Goal: Task Accomplishment & Management: Use online tool/utility

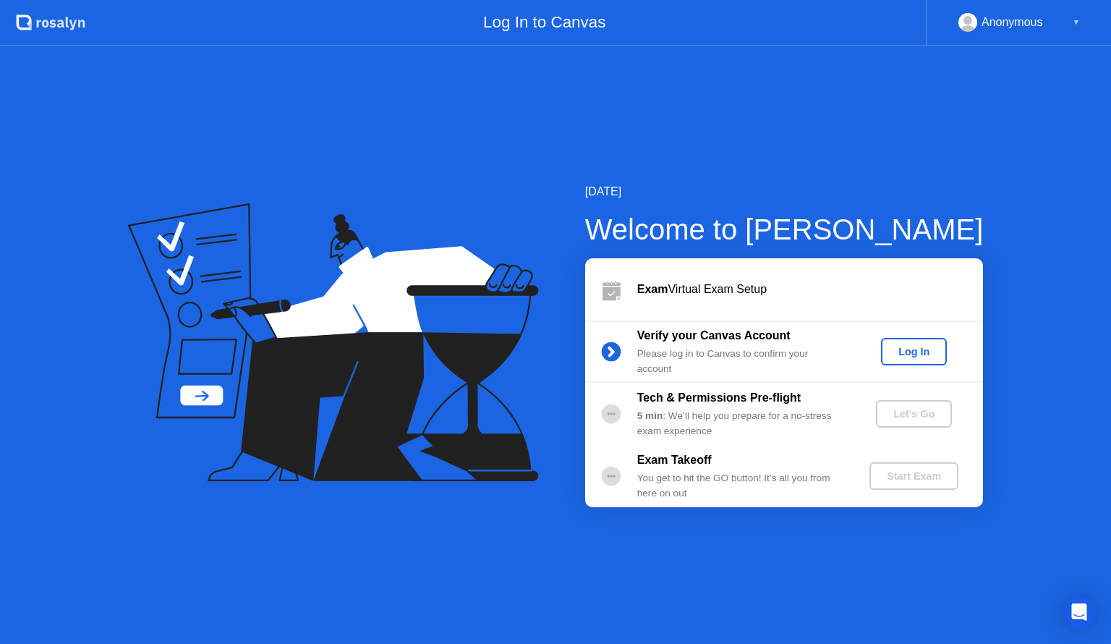
click at [926, 355] on div "Log In" at bounding box center [914, 352] width 54 height 12
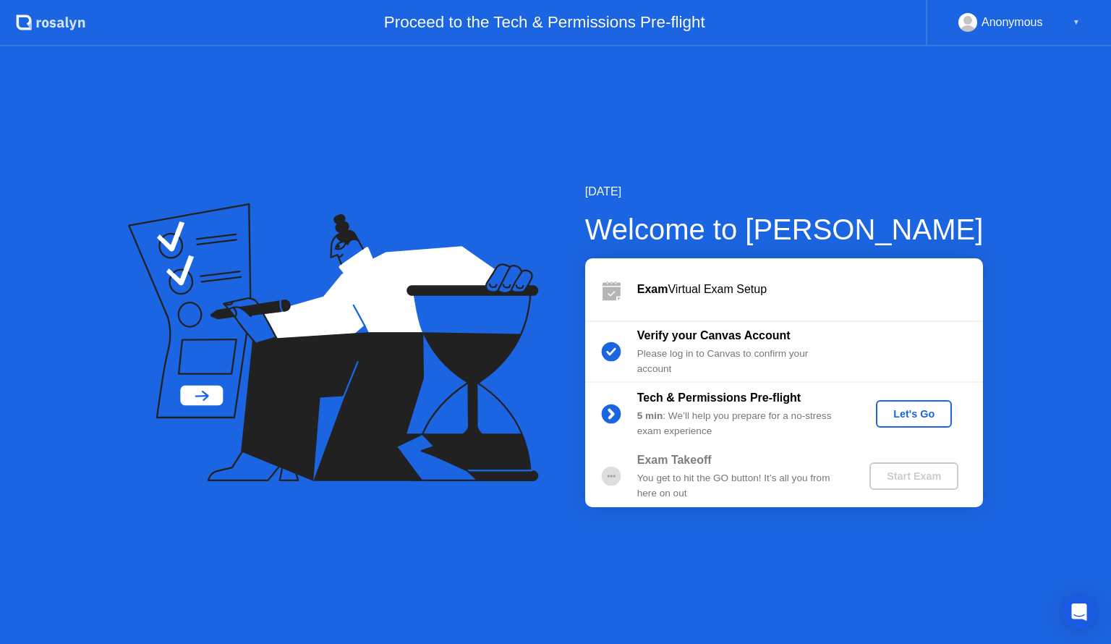
click at [926, 414] on div "Let's Go" at bounding box center [914, 414] width 64 height 12
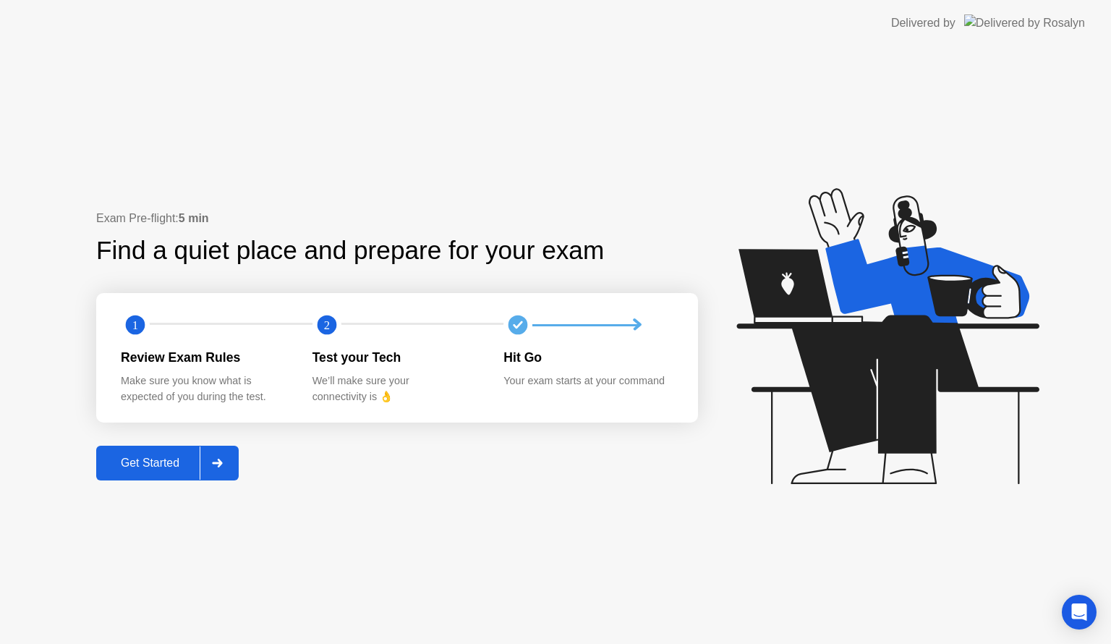
click at [148, 470] on div "Get Started" at bounding box center [150, 463] width 99 height 13
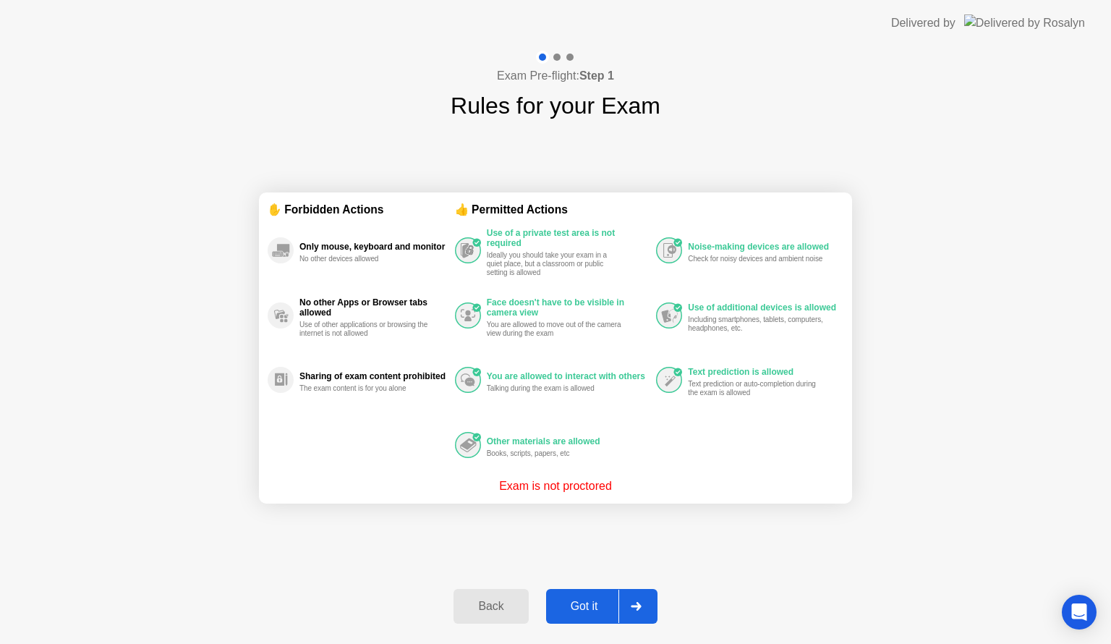
click at [582, 614] on button "Got it" at bounding box center [601, 606] width 111 height 35
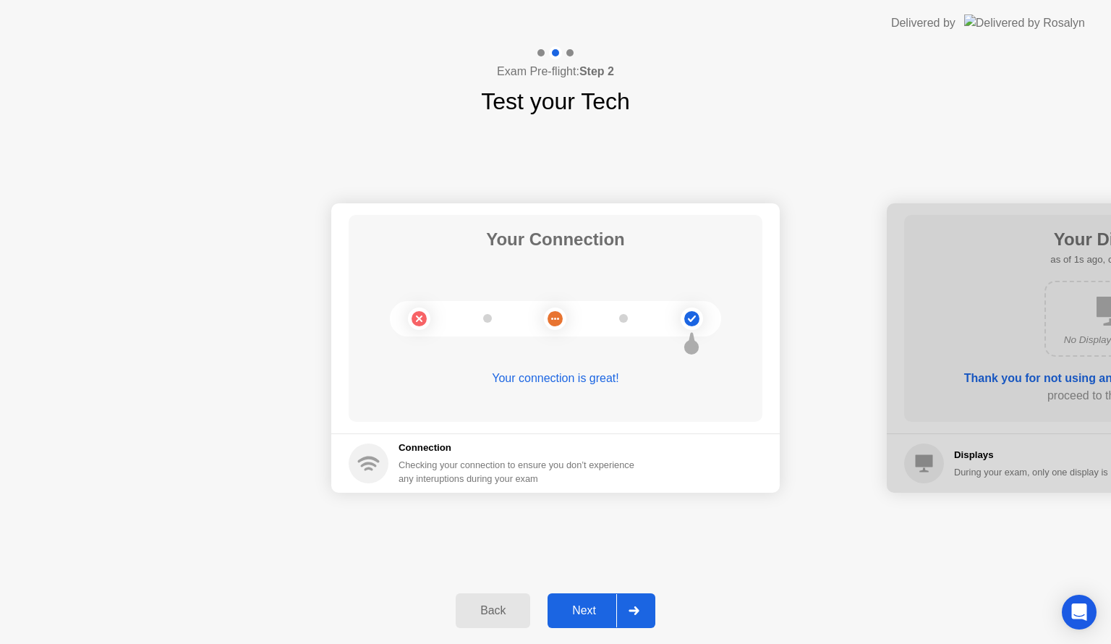
click at [593, 604] on div "Next" at bounding box center [584, 610] width 64 height 13
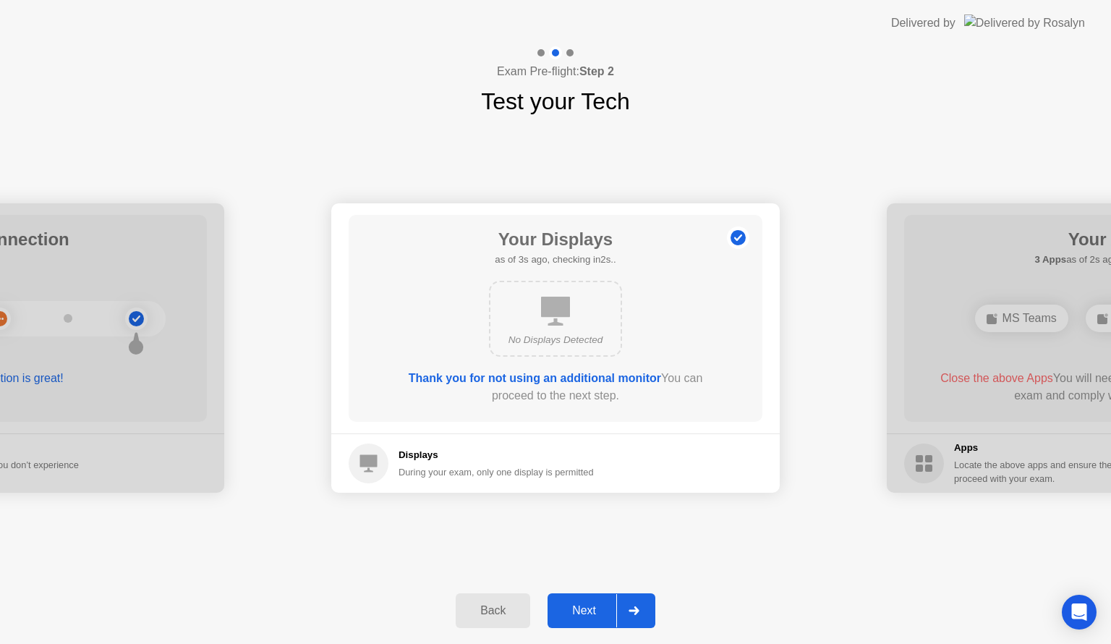
click at [603, 614] on div "Next" at bounding box center [584, 610] width 64 height 13
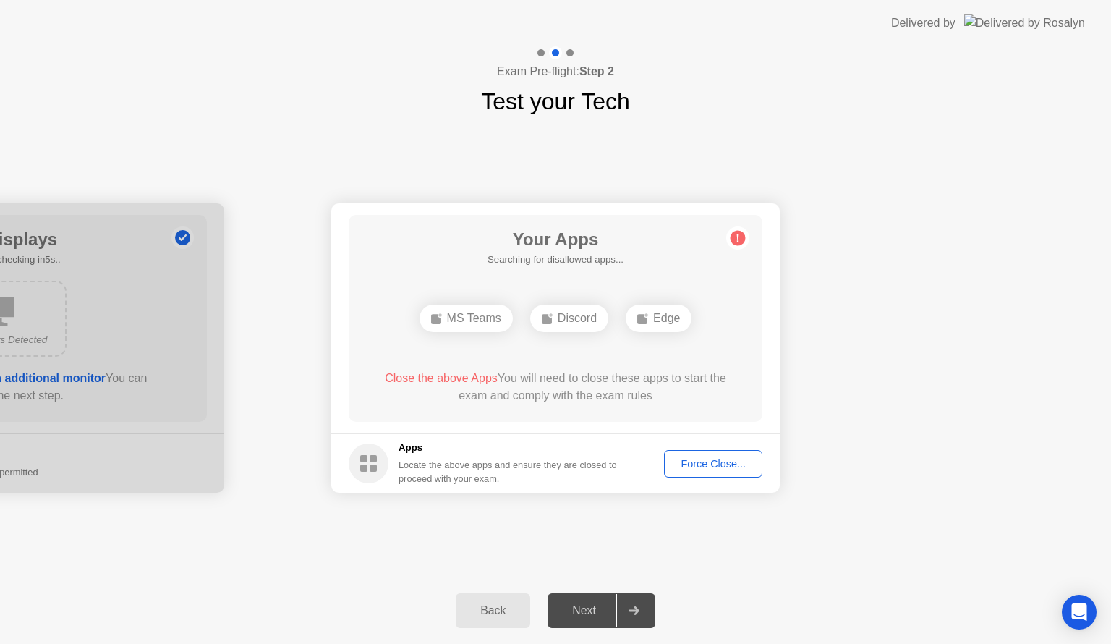
click at [689, 463] on div "Force Close..." at bounding box center [713, 464] width 88 height 12
click at [734, 461] on div "Force Close..." at bounding box center [713, 464] width 88 height 12
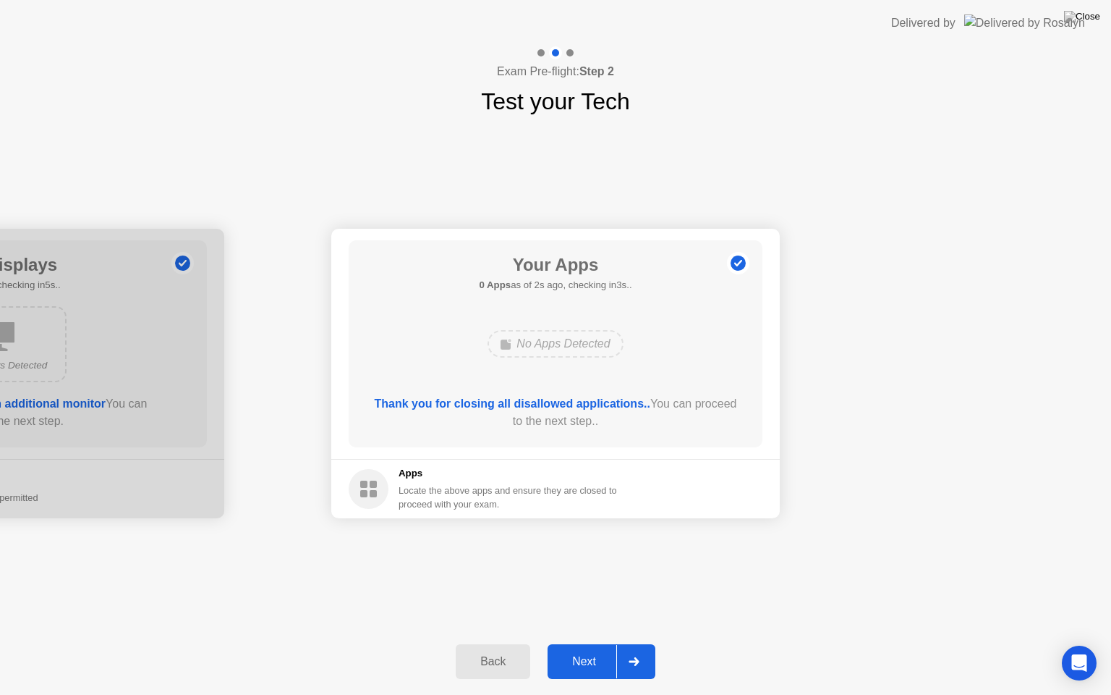
click at [599, 643] on div "Next" at bounding box center [584, 661] width 64 height 13
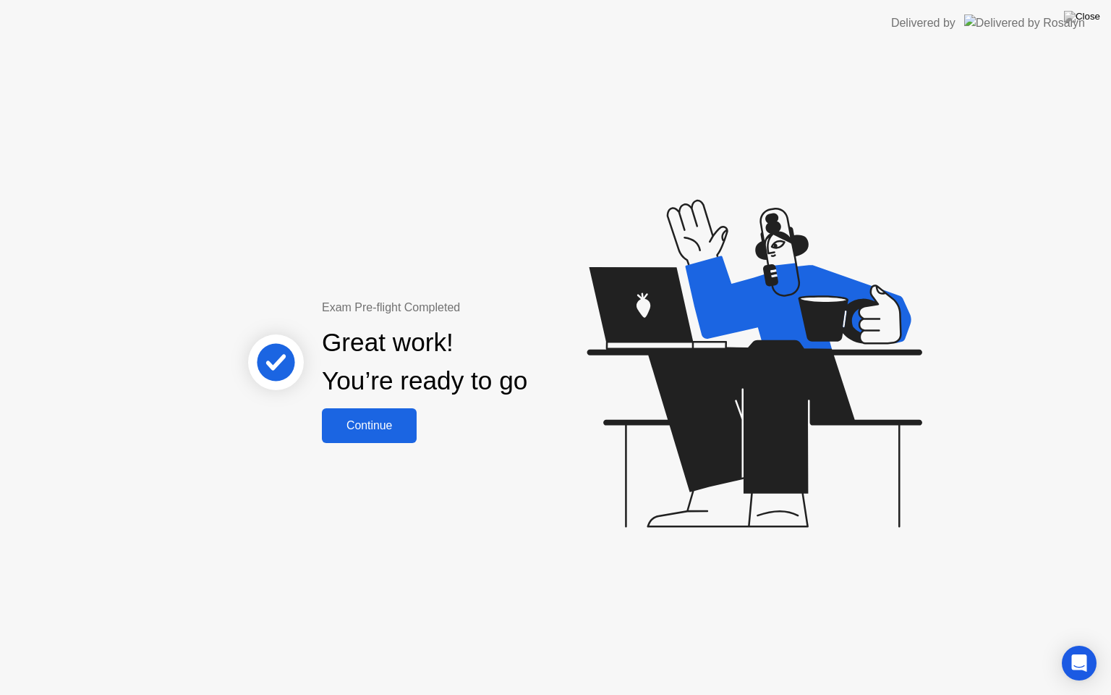
click at [375, 436] on button "Continue" at bounding box center [369, 425] width 95 height 35
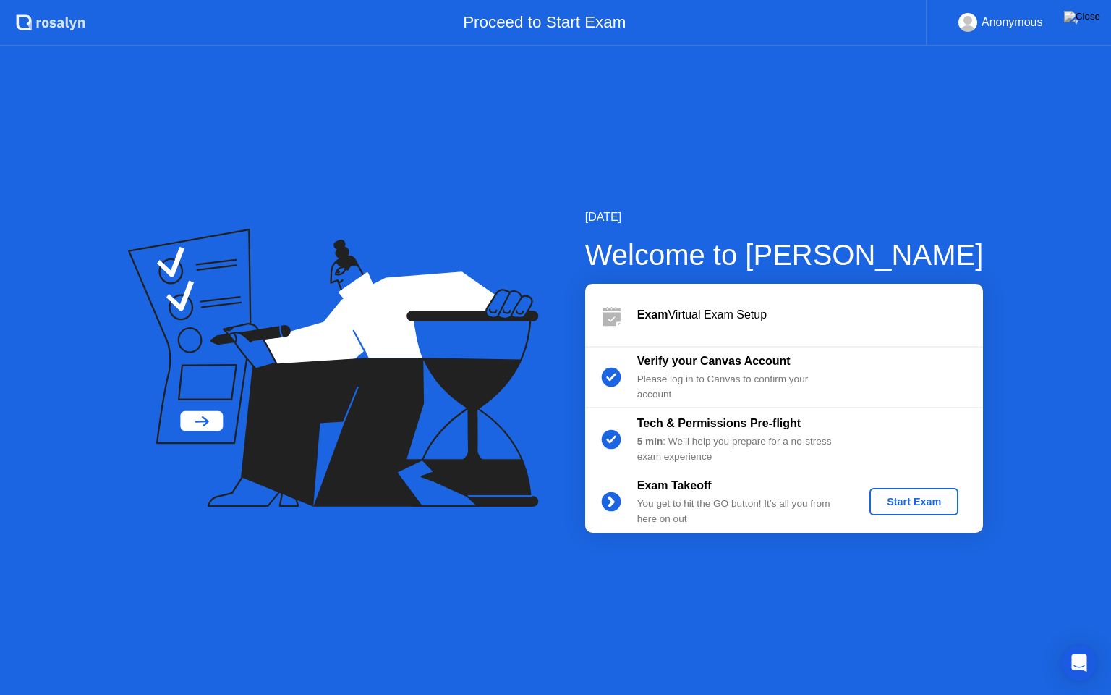
click at [913, 507] on div "Start Exam" at bounding box center [914, 502] width 77 height 12
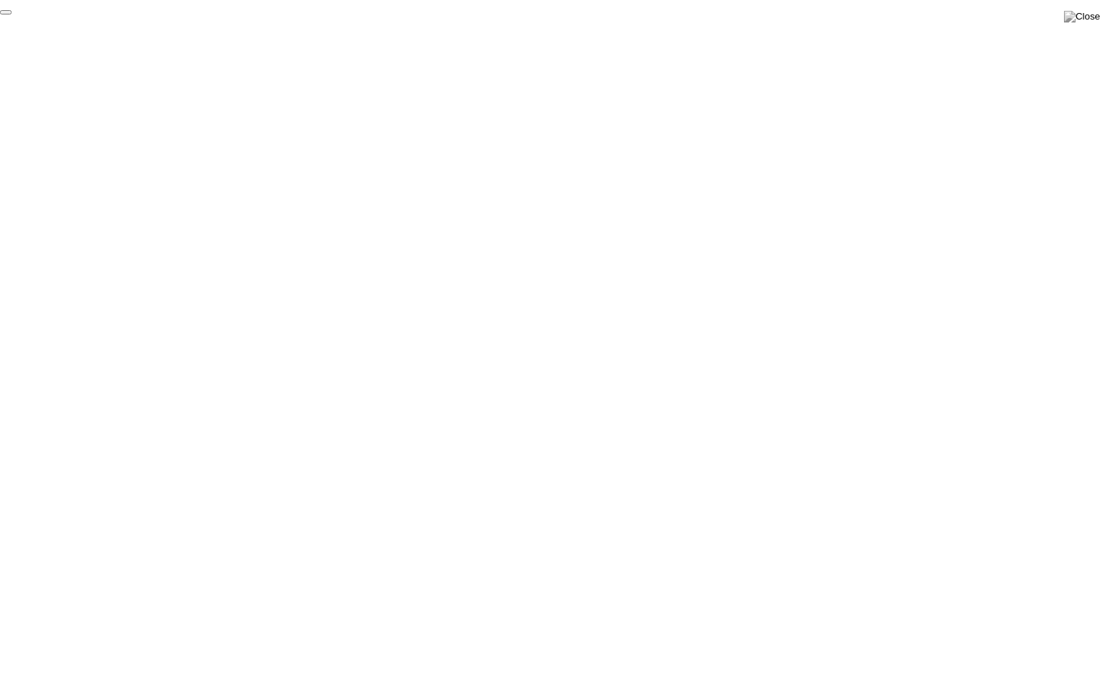
click div "End Proctoring Session"
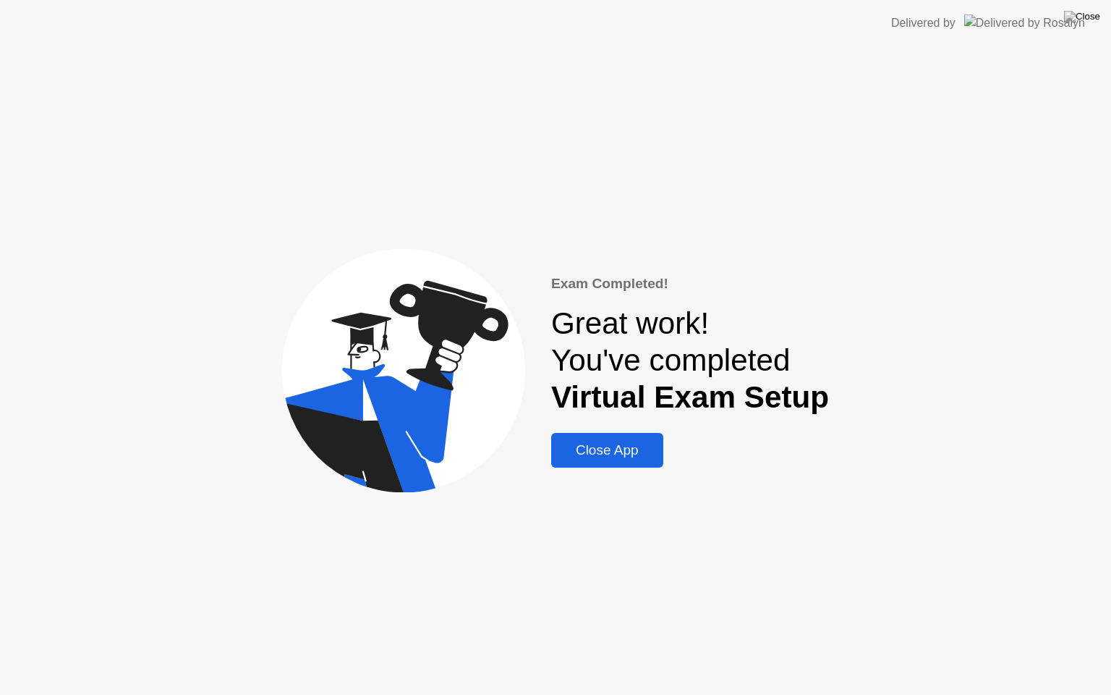
click at [631, 469] on div "Exam Completed! Great work! You've completed Virtual Exam Setup Close App" at bounding box center [555, 370] width 1111 height 648
click at [626, 449] on div "Close App" at bounding box center [607, 450] width 103 height 16
